Goal: Check status

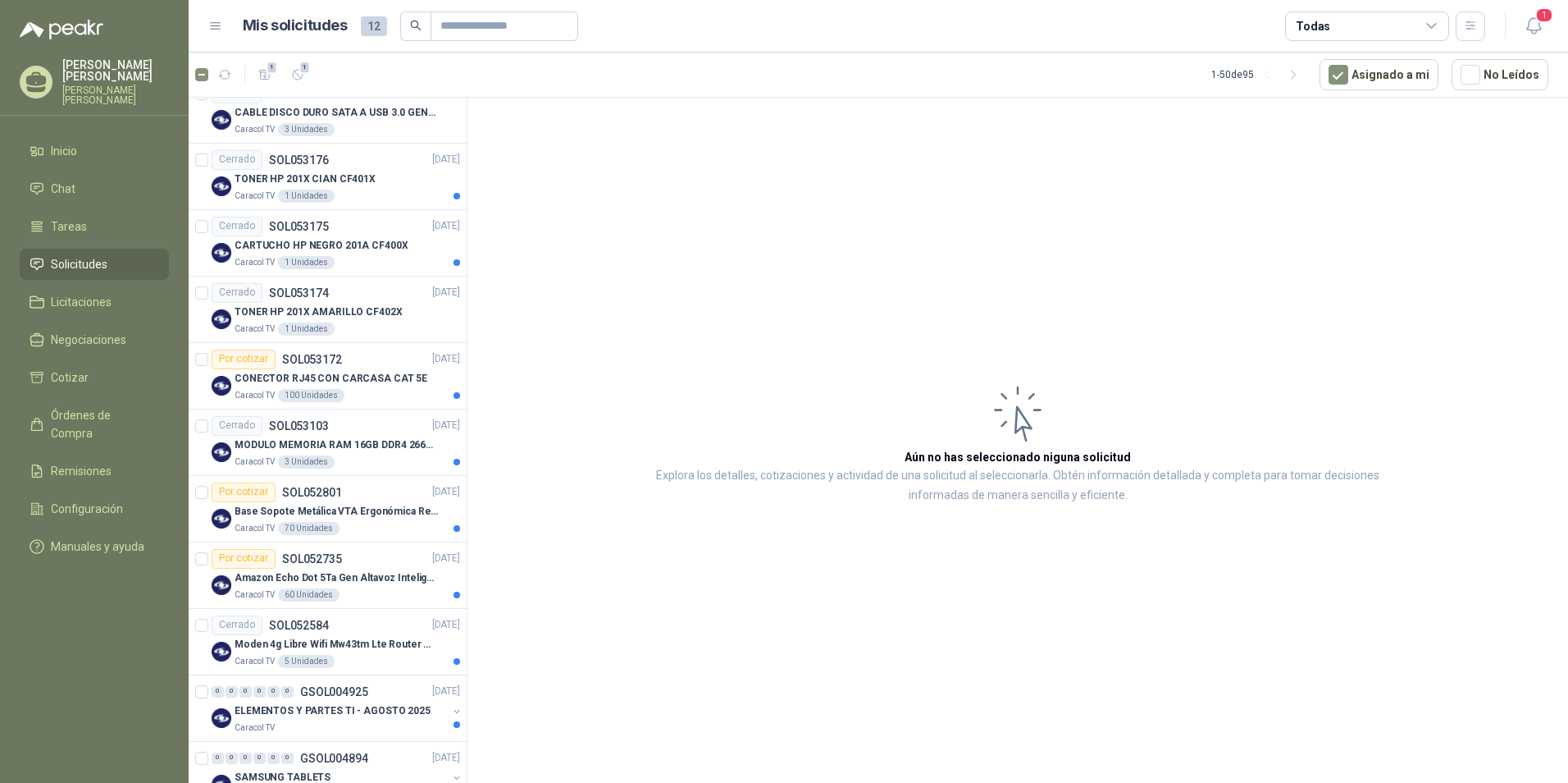
scroll to position [739, 0]
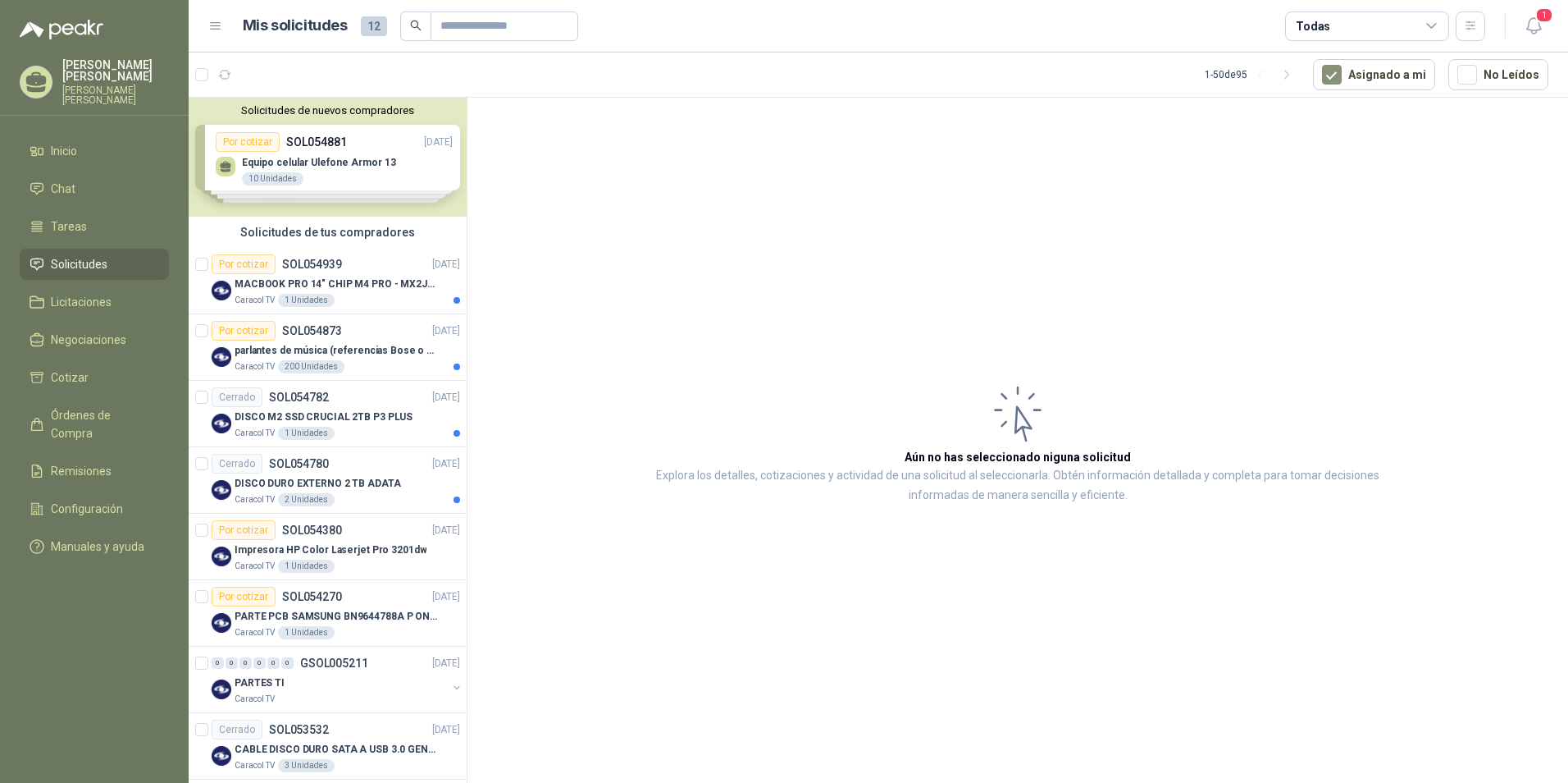
click at [275, 174] on div "Solicitudes de nuevos compradores Por cotizar SOL054881 04/09/25 Equipo celular…" at bounding box center [327, 156] width 278 height 119
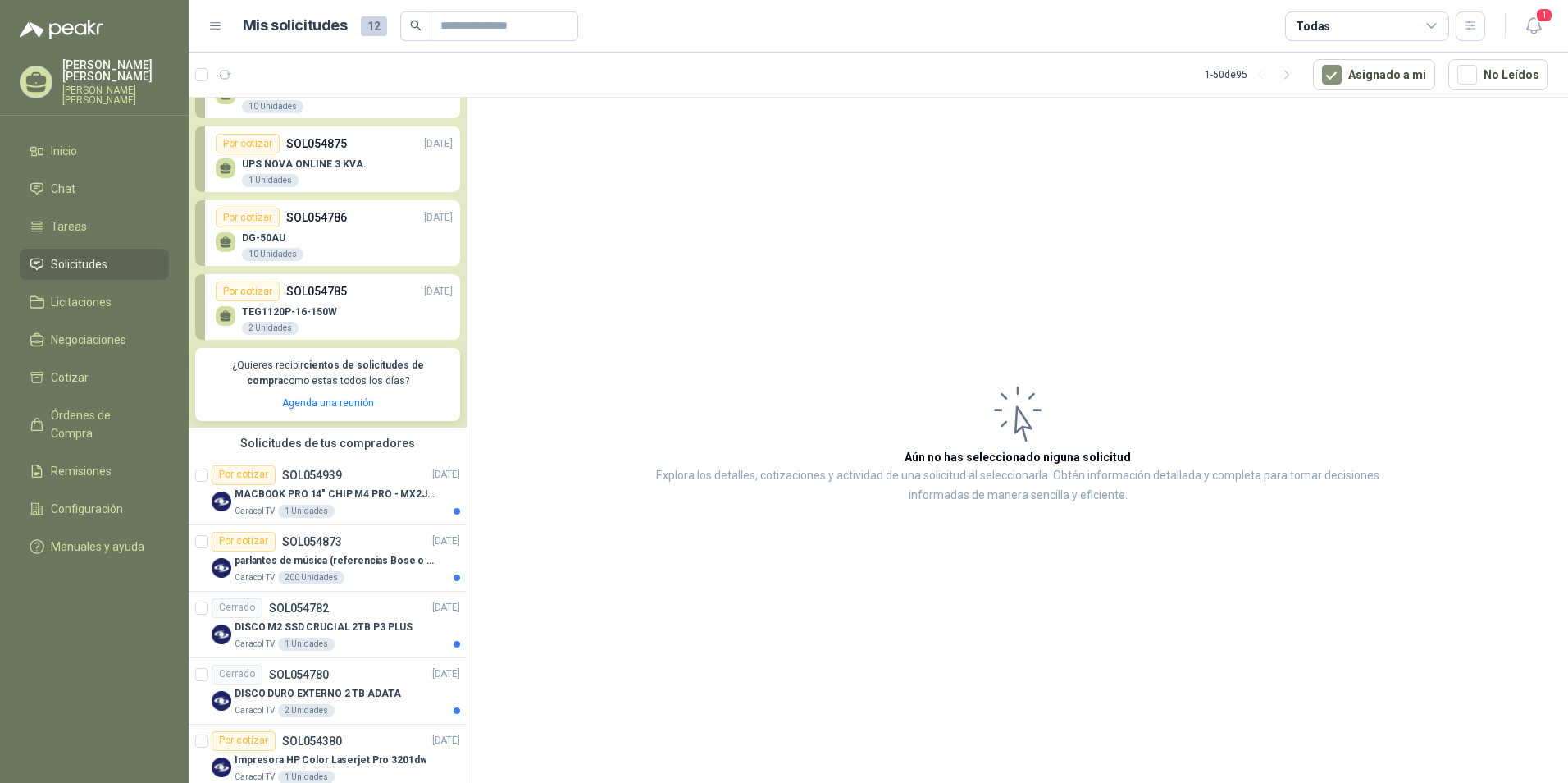
scroll to position [164, 0]
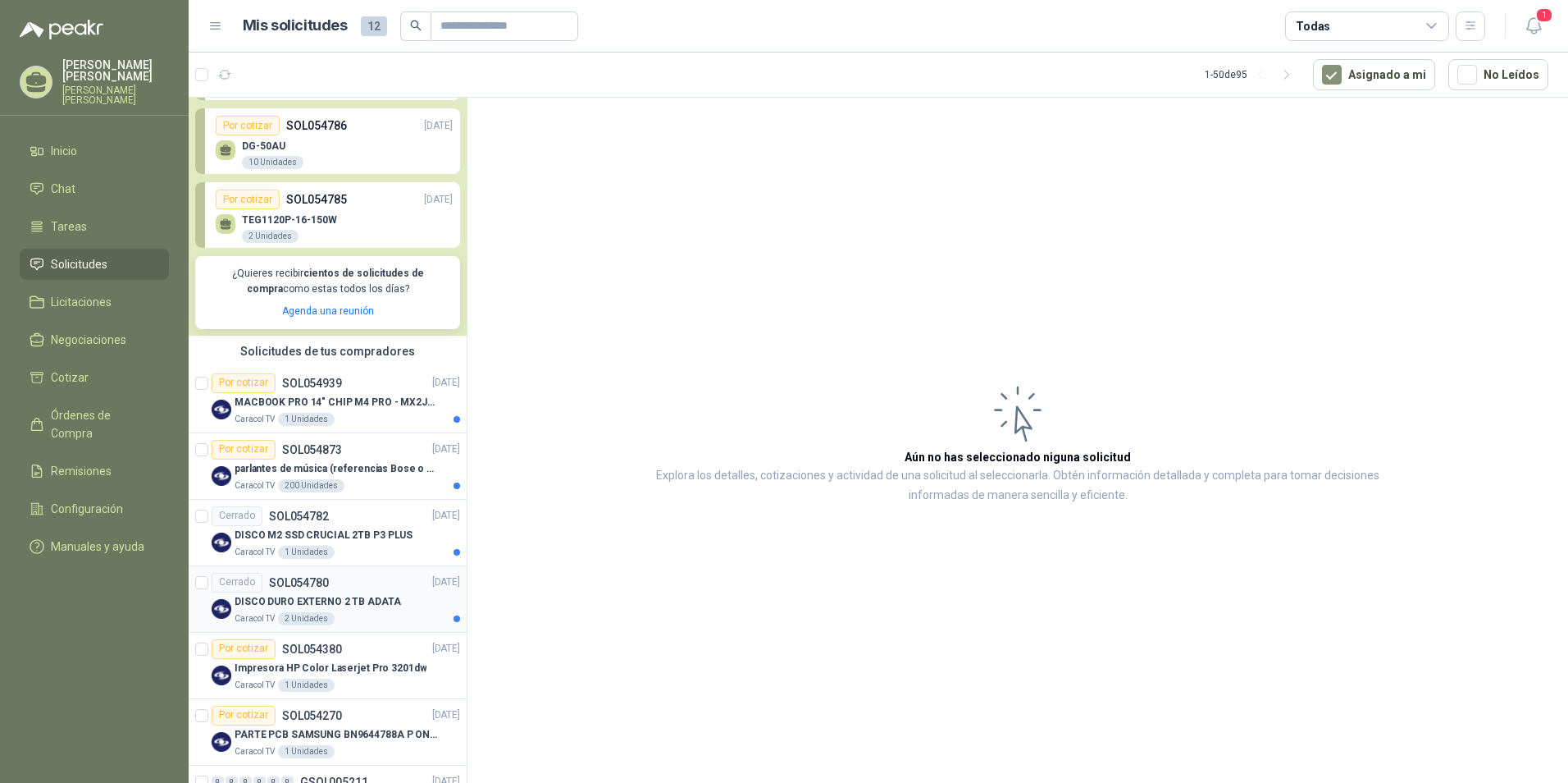
click at [320, 599] on p "DISCO DURO EXTERNO 2 TB ADATA" at bounding box center [318, 602] width 167 height 15
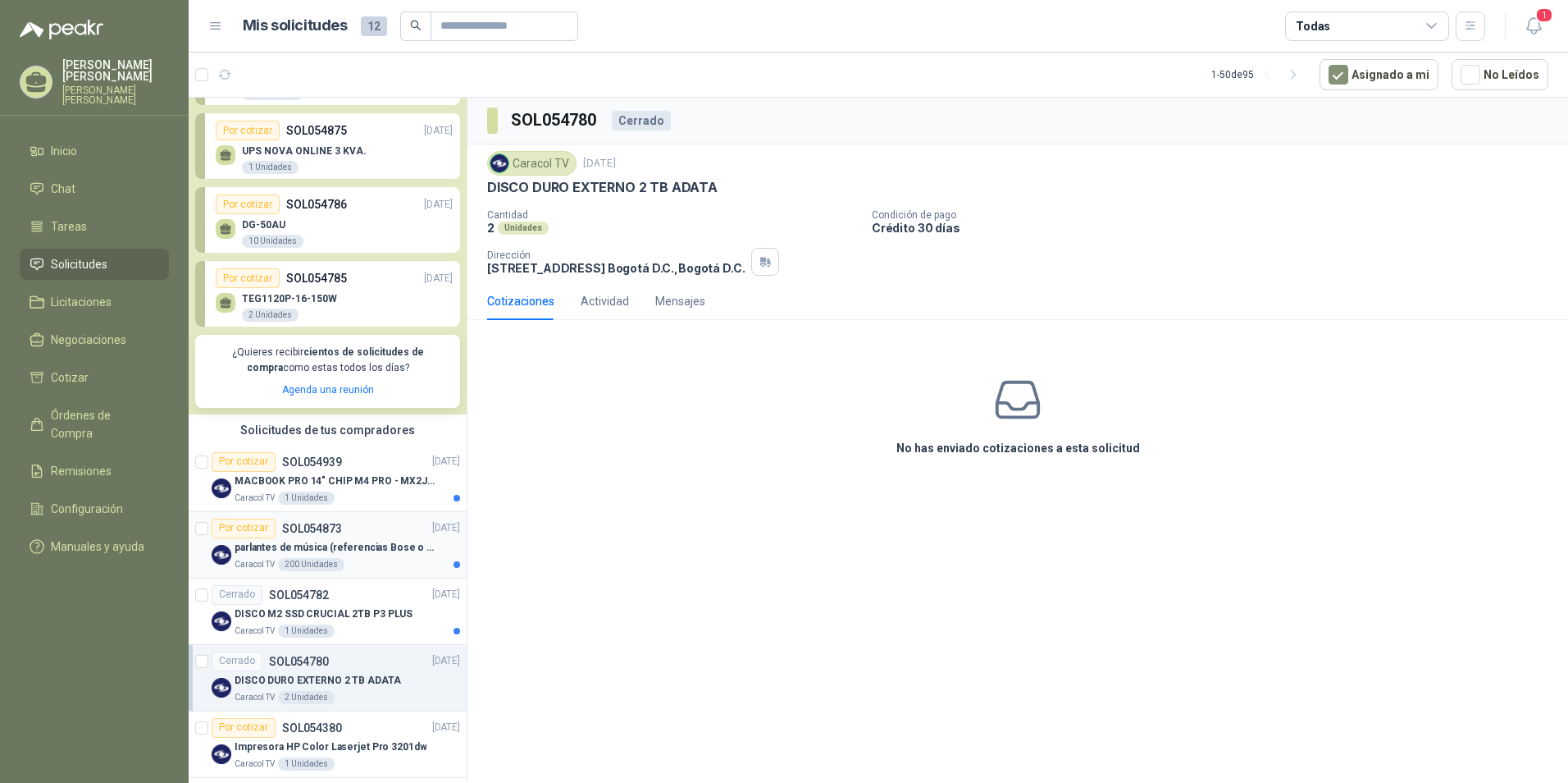
scroll to position [82, 0]
click at [307, 538] on p "SOL054873" at bounding box center [312, 531] width 60 height 11
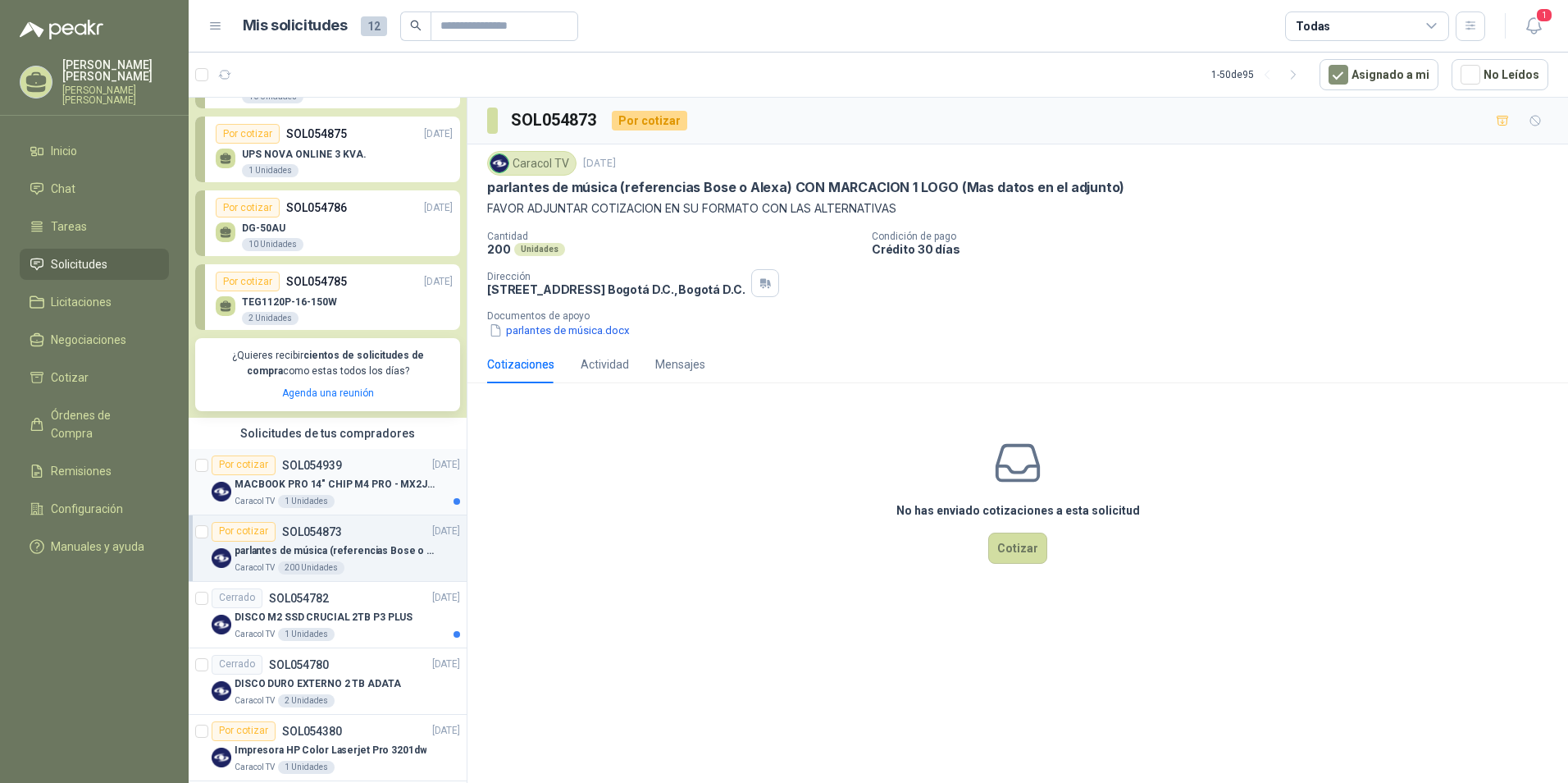
click at [334, 480] on p "MACBOOK PRO 14" CHIP M4 PRO - MX2J3E/A" at bounding box center [337, 485] width 204 height 15
